Goal: Navigation & Orientation: Find specific page/section

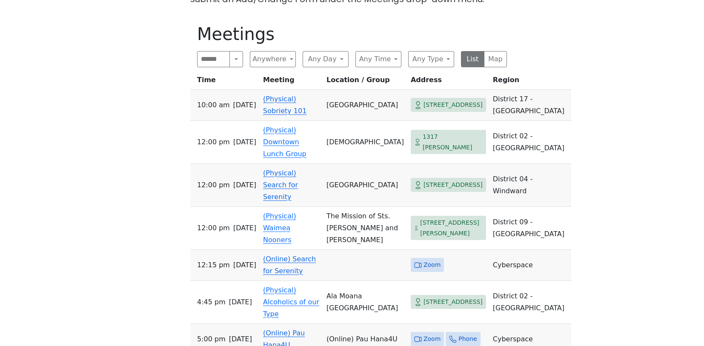
scroll to position [325, 0]
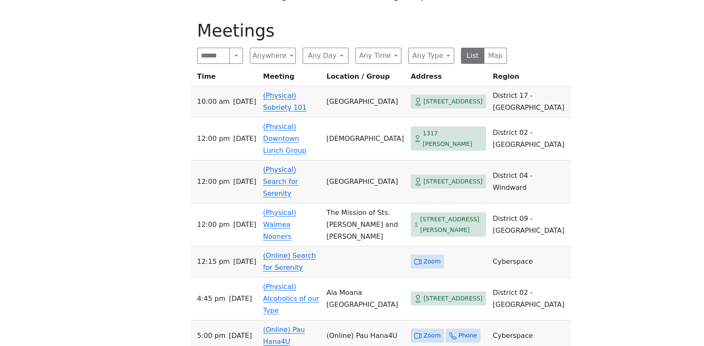
click at [571, 139] on div "If you know of a meeting listed here that NO LONGER MEETS, please call Central …" at bounding box center [351, 207] width 633 height 496
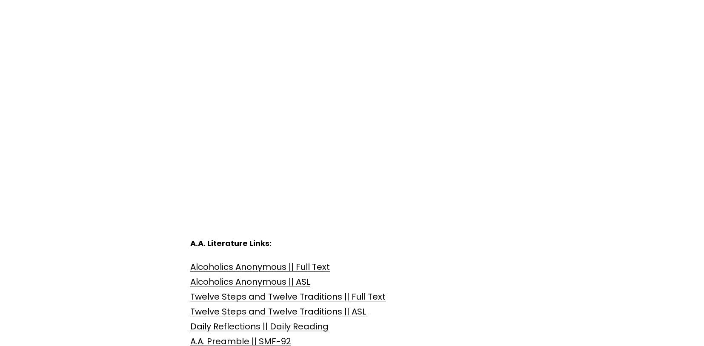
scroll to position [809, 0]
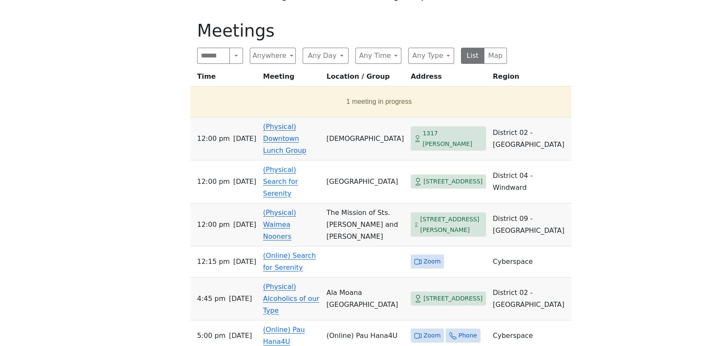
scroll to position [325, 0]
